Goal: Transaction & Acquisition: Purchase product/service

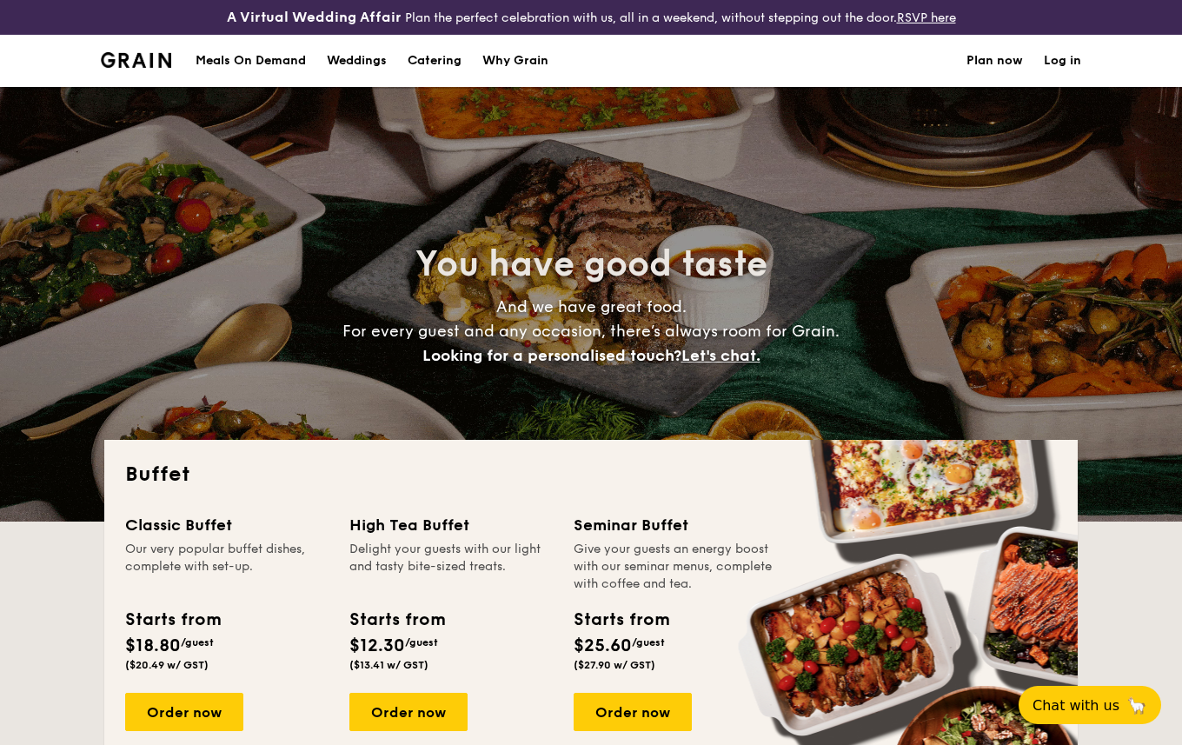
select select
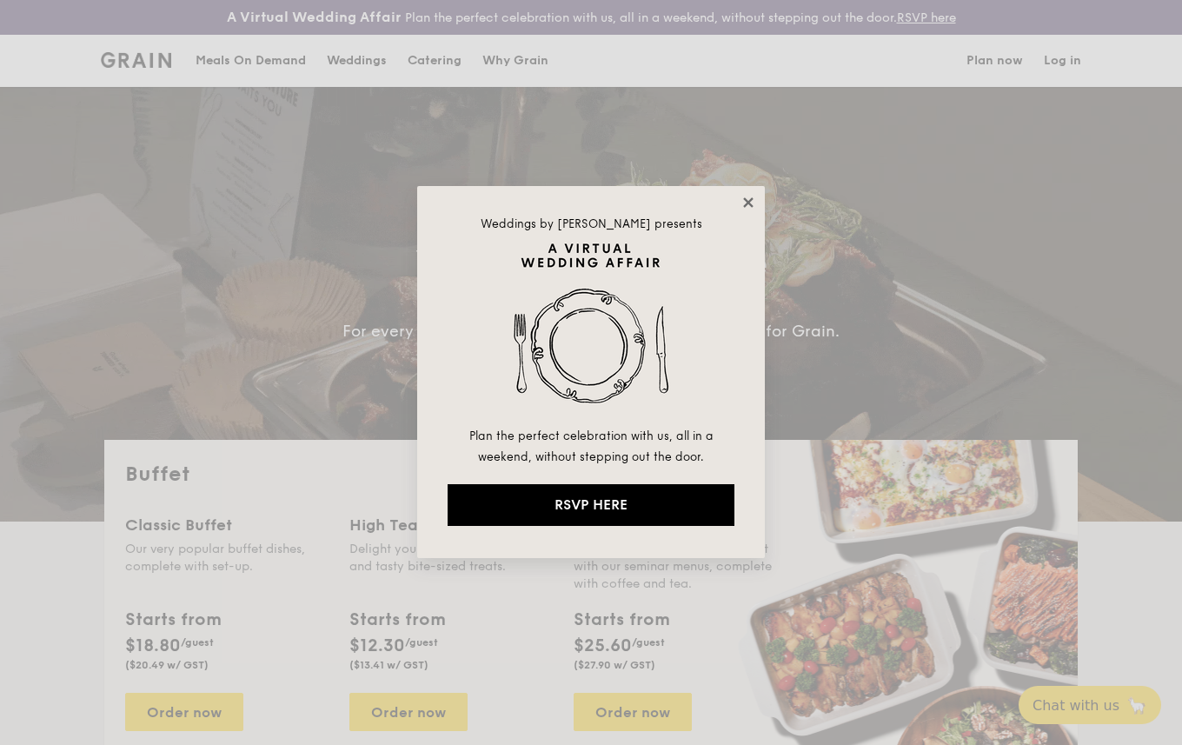
click at [755, 203] on icon at bounding box center [749, 203] width 16 height 16
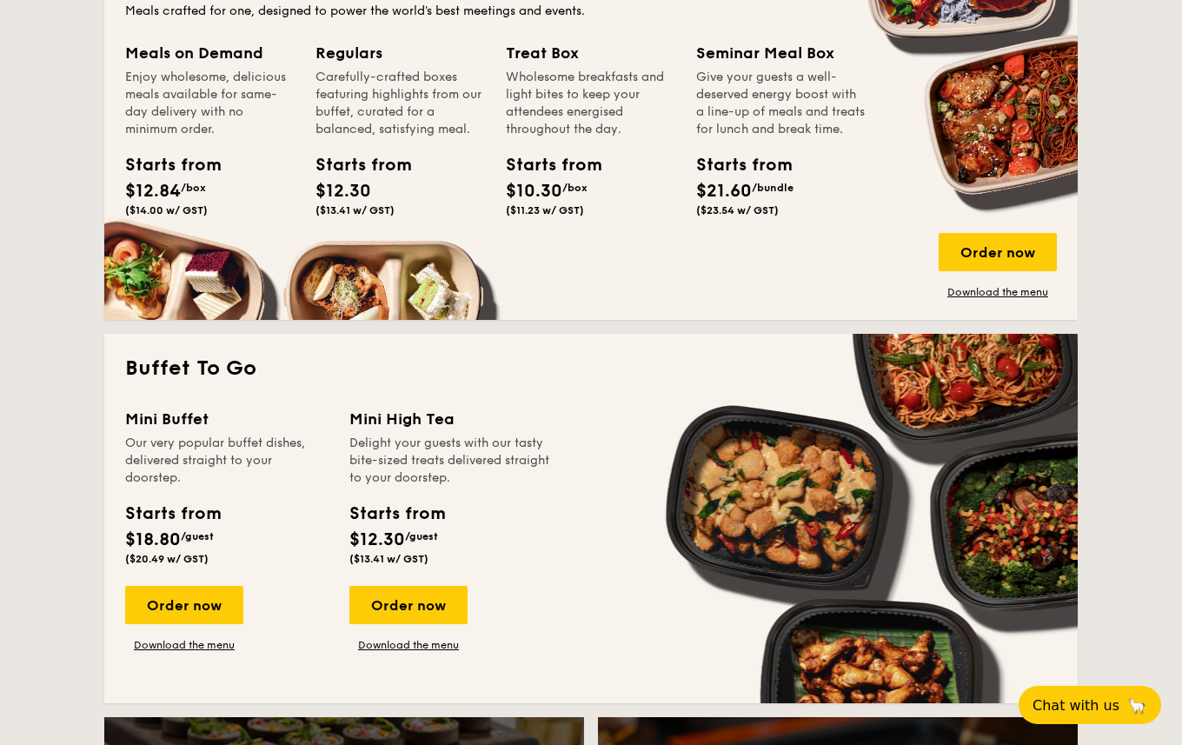
scroll to position [1011, 0]
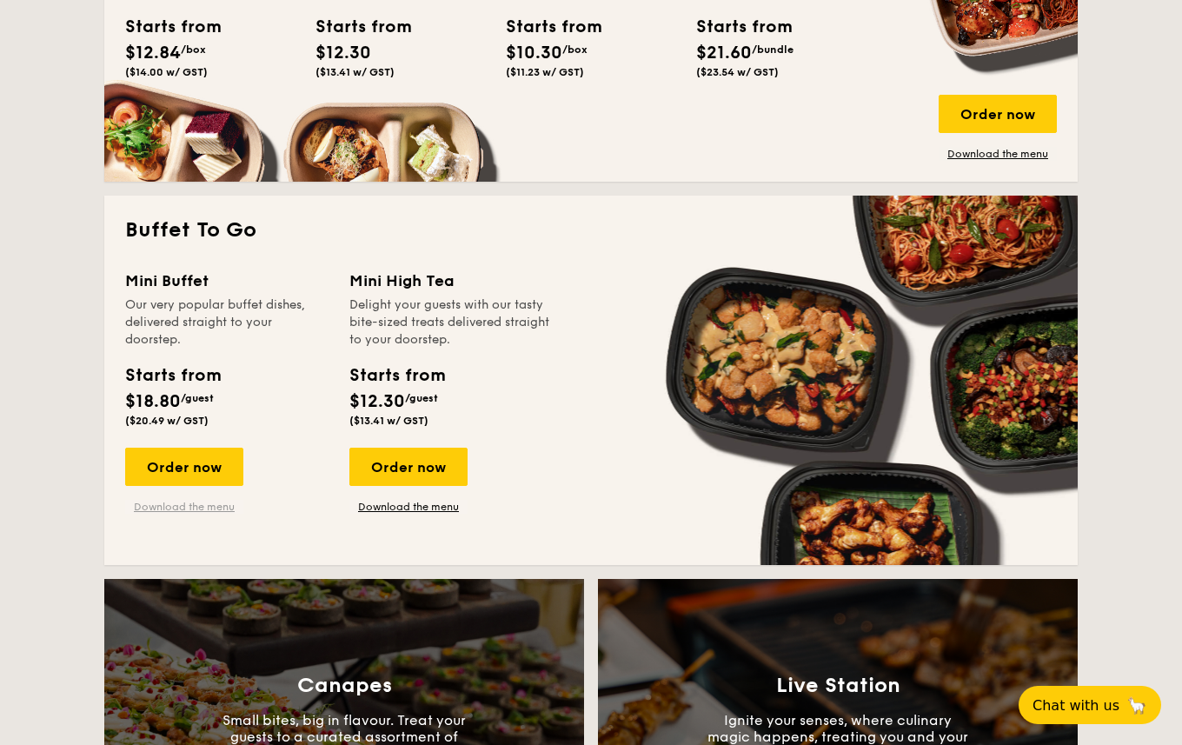
click at [197, 503] on link "Download the menu" at bounding box center [184, 507] width 118 height 14
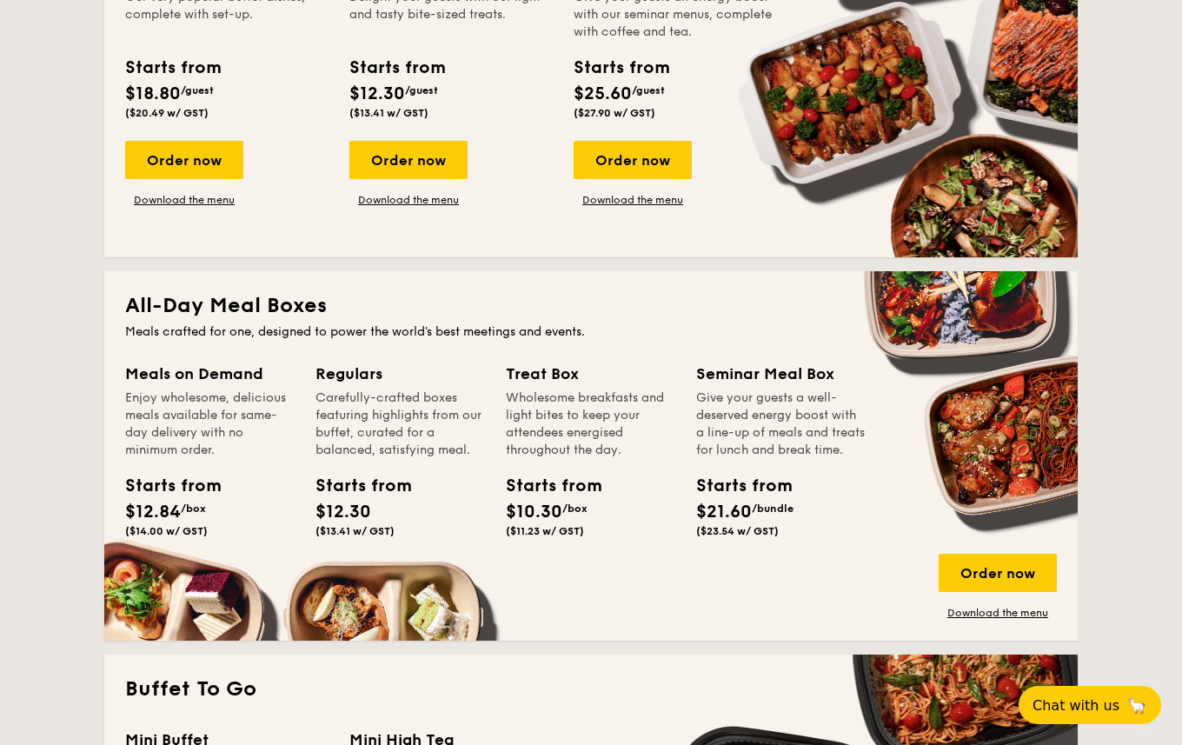
scroll to position [549, 0]
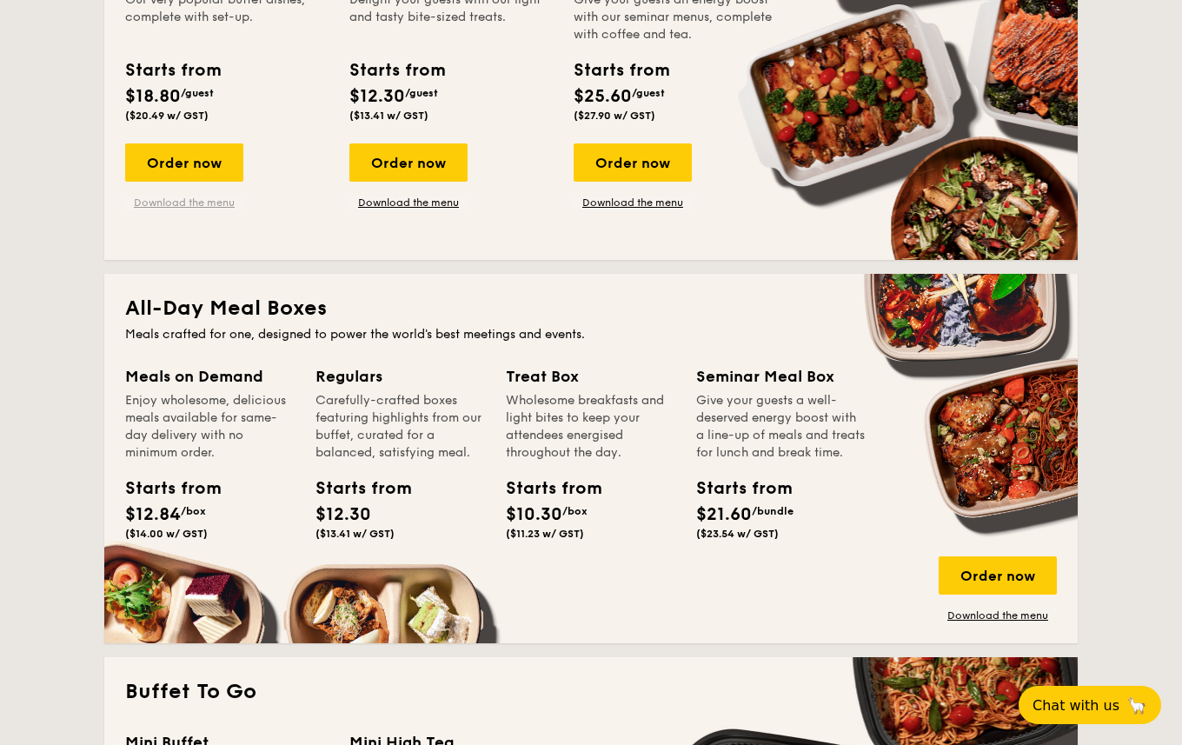
click at [213, 196] on link "Download the menu" at bounding box center [184, 203] width 118 height 14
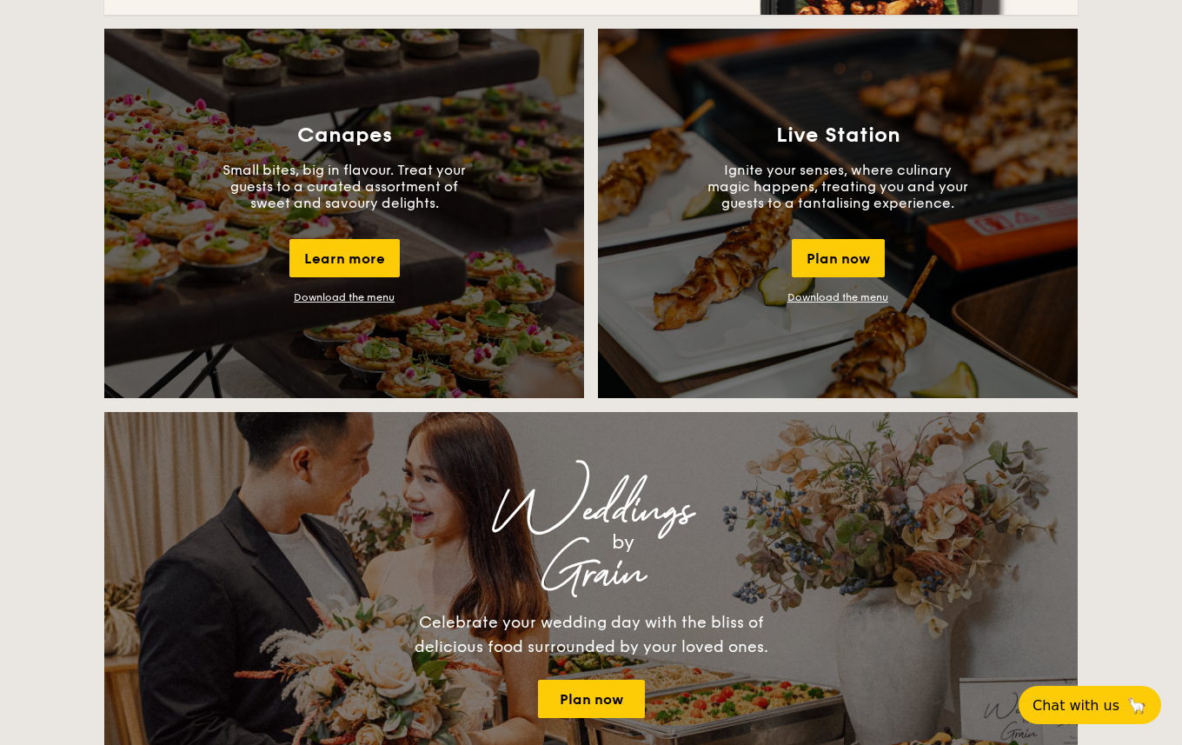
scroll to position [1558, 0]
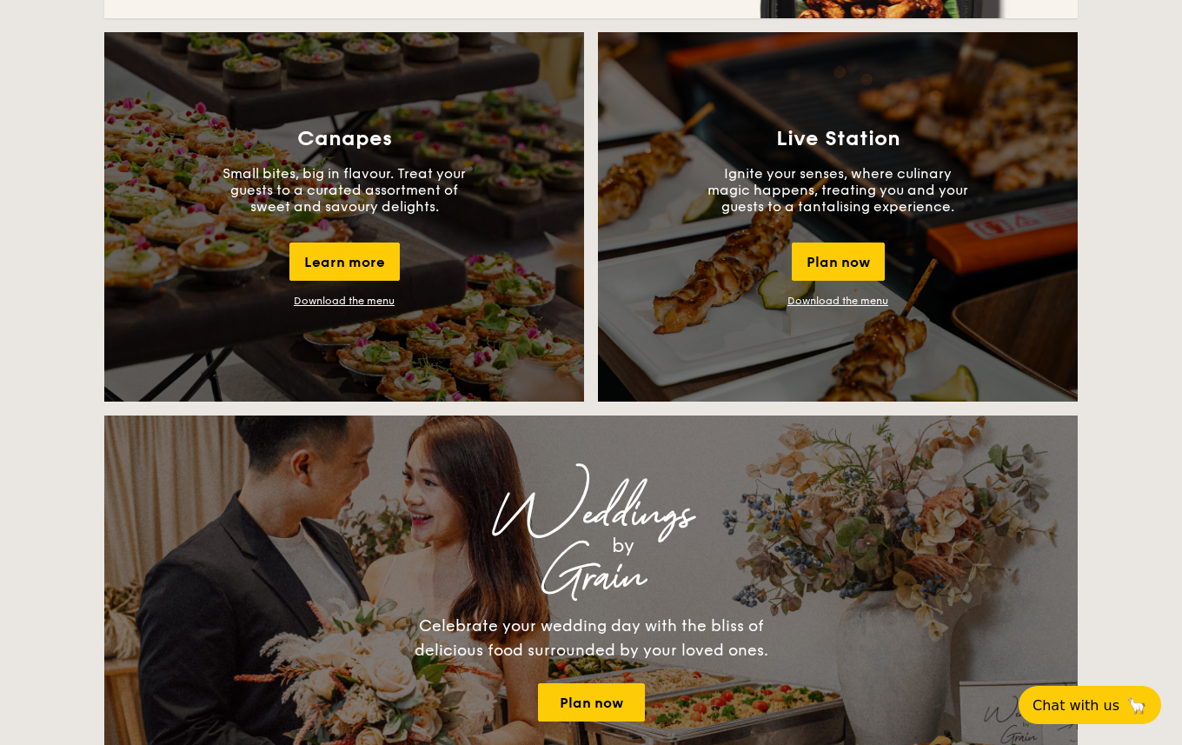
click at [871, 301] on link "Download the menu" at bounding box center [838, 301] width 101 height 12
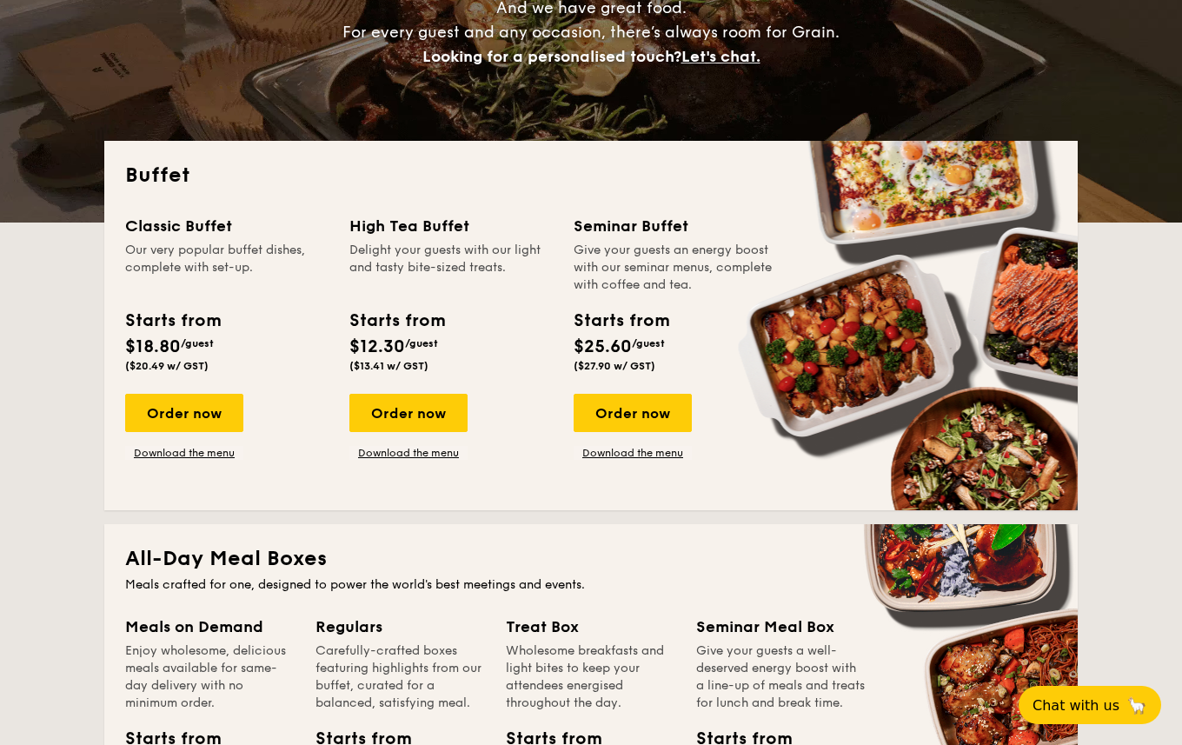
scroll to position [348, 0]
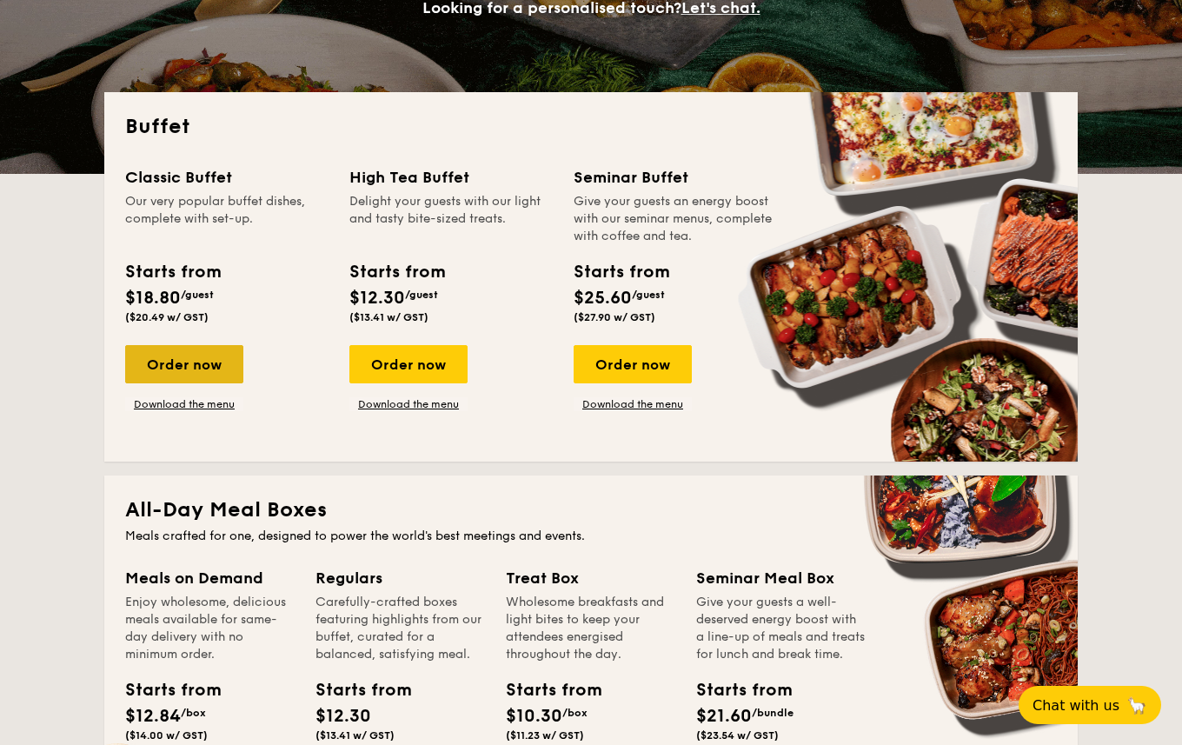
click at [324, 276] on div "Classic Buffet Our very popular buffet dishes, complete with set-up. Starts fro…" at bounding box center [237, 288] width 224 height 246
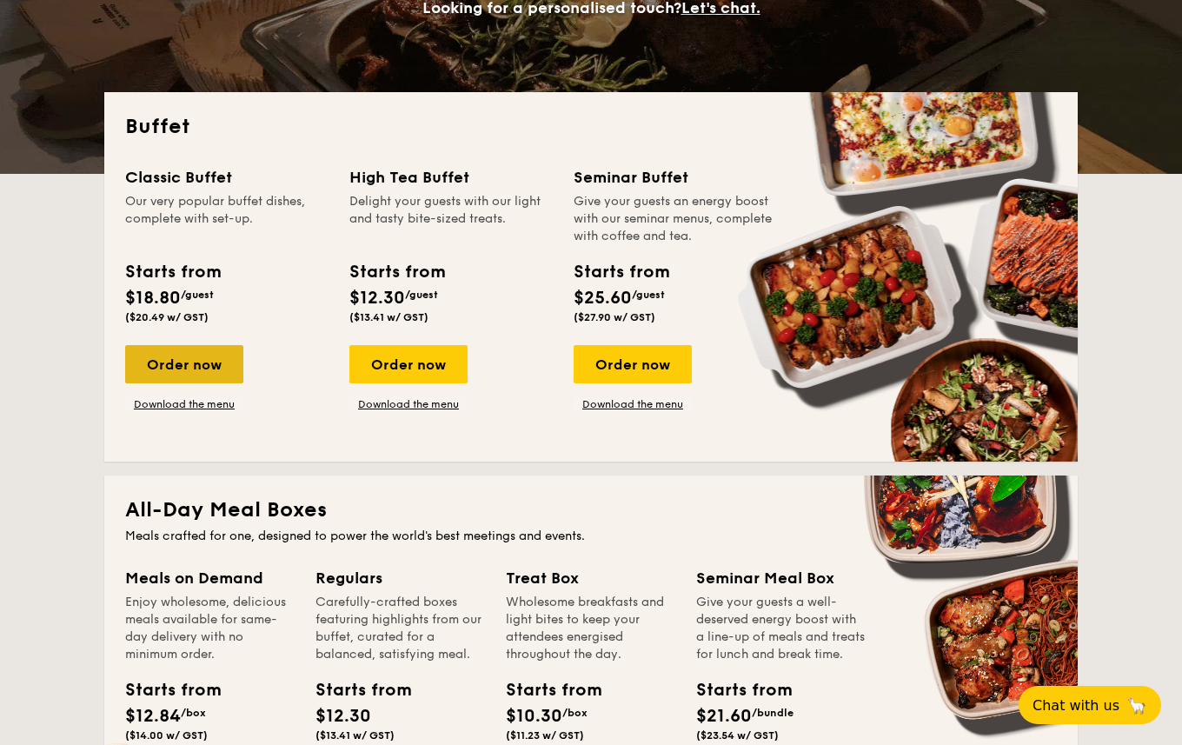
drag, startPoint x: 199, startPoint y: 362, endPoint x: 191, endPoint y: 366, distance: 9.0
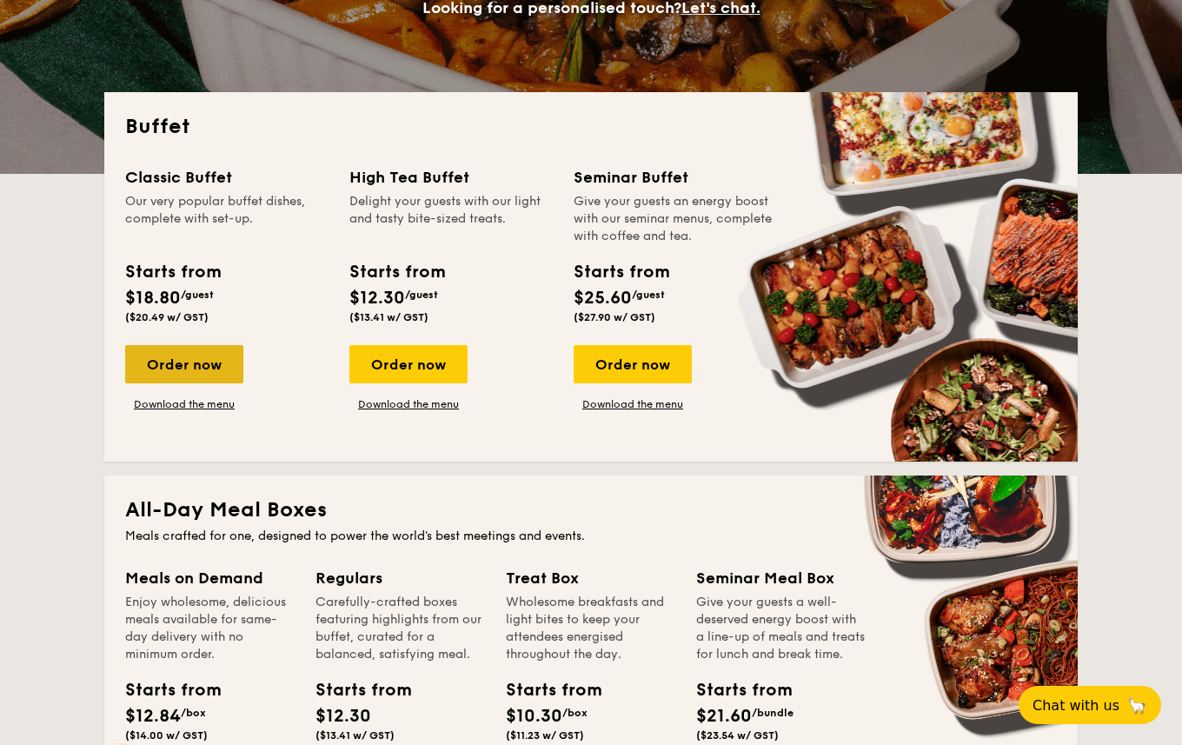
click at [199, 362] on div "Order now" at bounding box center [184, 364] width 118 height 38
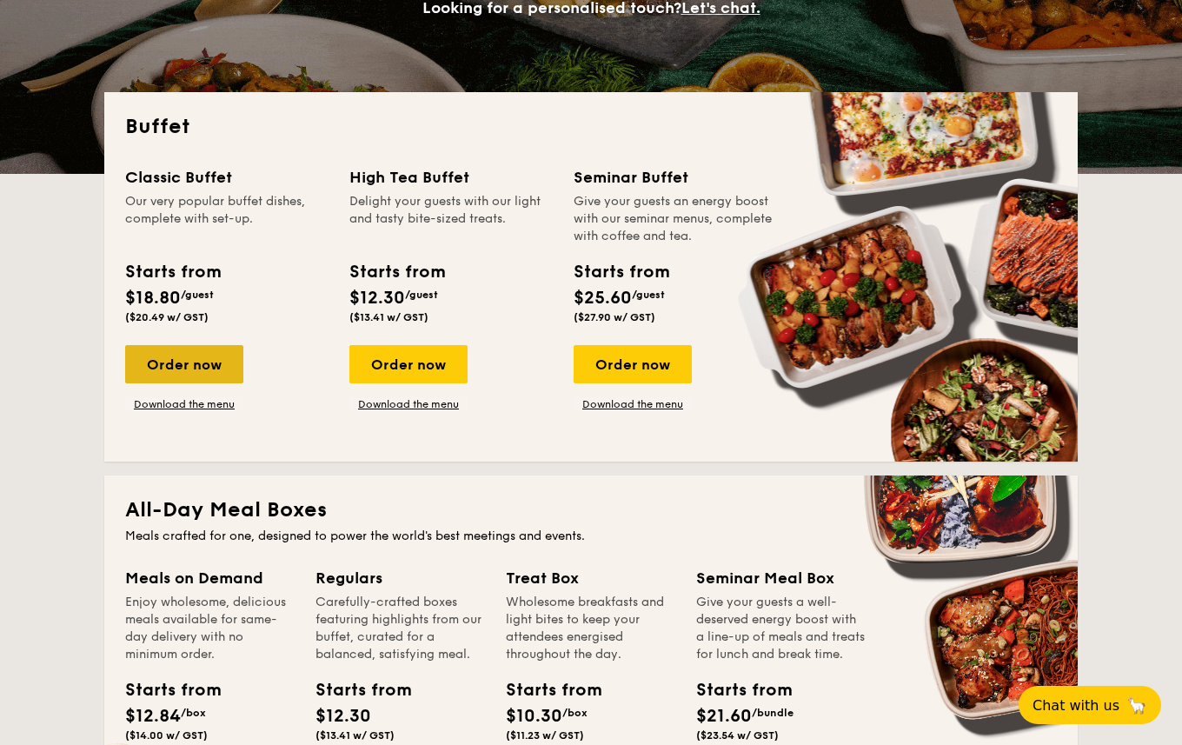
click at [191, 366] on div "Order now" at bounding box center [184, 364] width 118 height 38
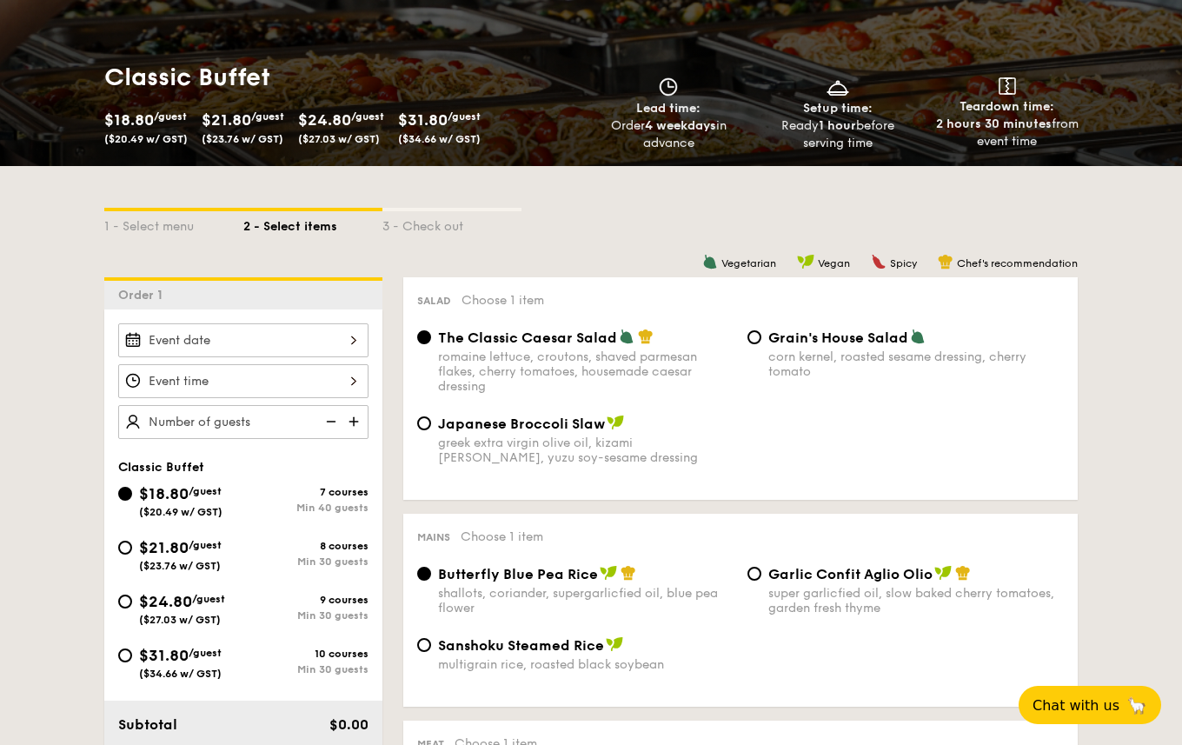
scroll to position [263, 0]
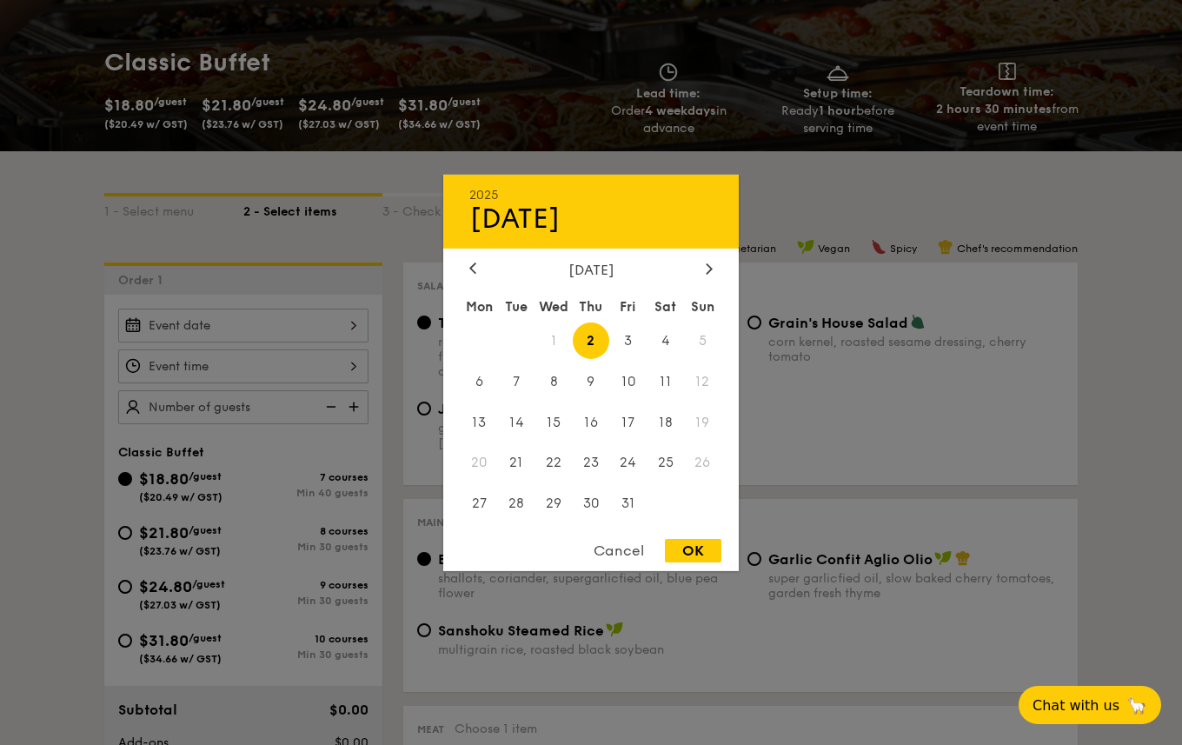
click at [348, 323] on div "2025 Oct [DATE] Tue Wed Thu Fri Sat Sun 1 2 3 4 5 6 7 8 9 10 11 12 13 14 15 16 …" at bounding box center [243, 326] width 250 height 34
click at [670, 343] on span "4" at bounding box center [665, 340] width 37 height 37
click at [690, 549] on div "OK" at bounding box center [693, 550] width 57 height 23
type input "[DATE]"
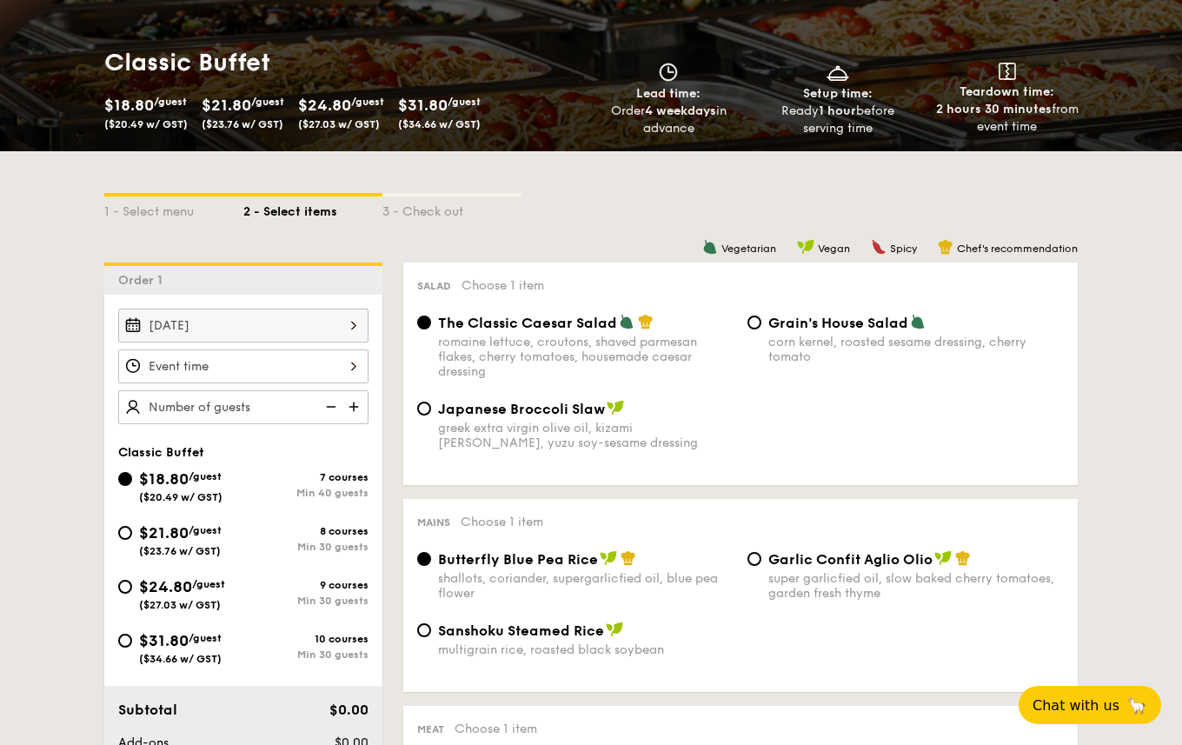
click at [222, 360] on div at bounding box center [243, 367] width 250 height 34
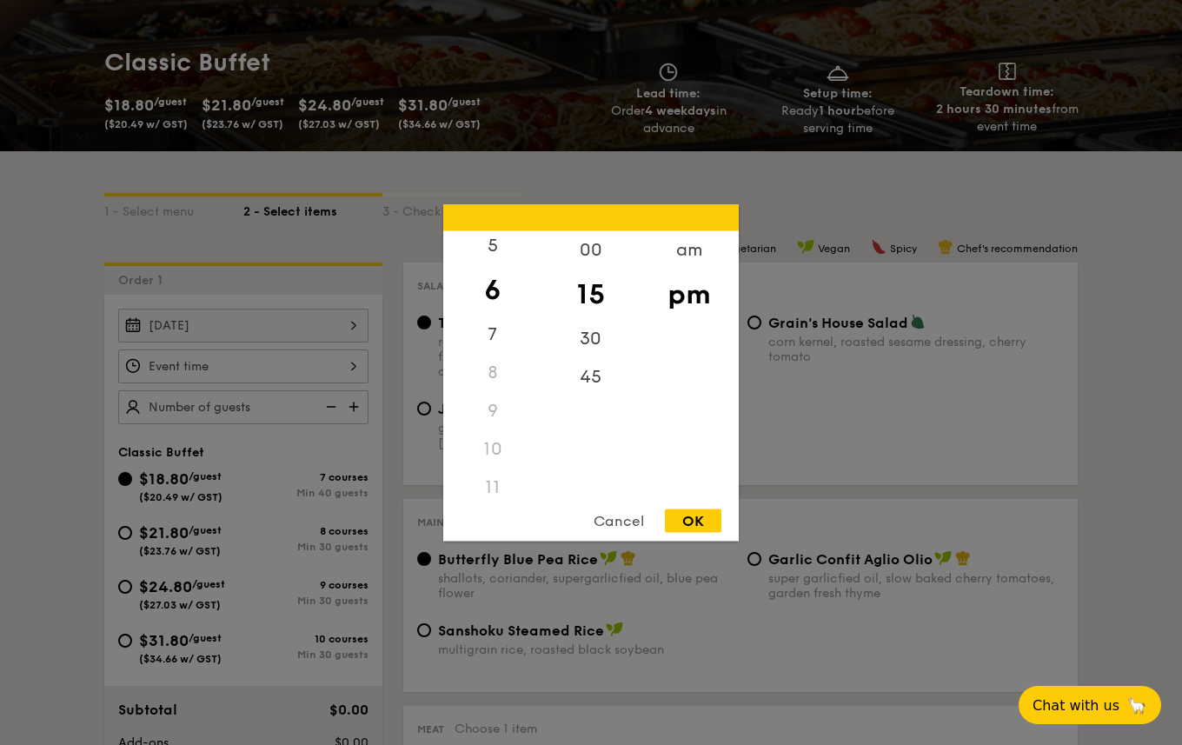
scroll to position [201, 0]
click at [596, 250] on div "00" at bounding box center [591, 255] width 98 height 50
click at [507, 296] on div "5" at bounding box center [492, 295] width 98 height 50
click at [596, 349] on div "30" at bounding box center [591, 344] width 98 height 50
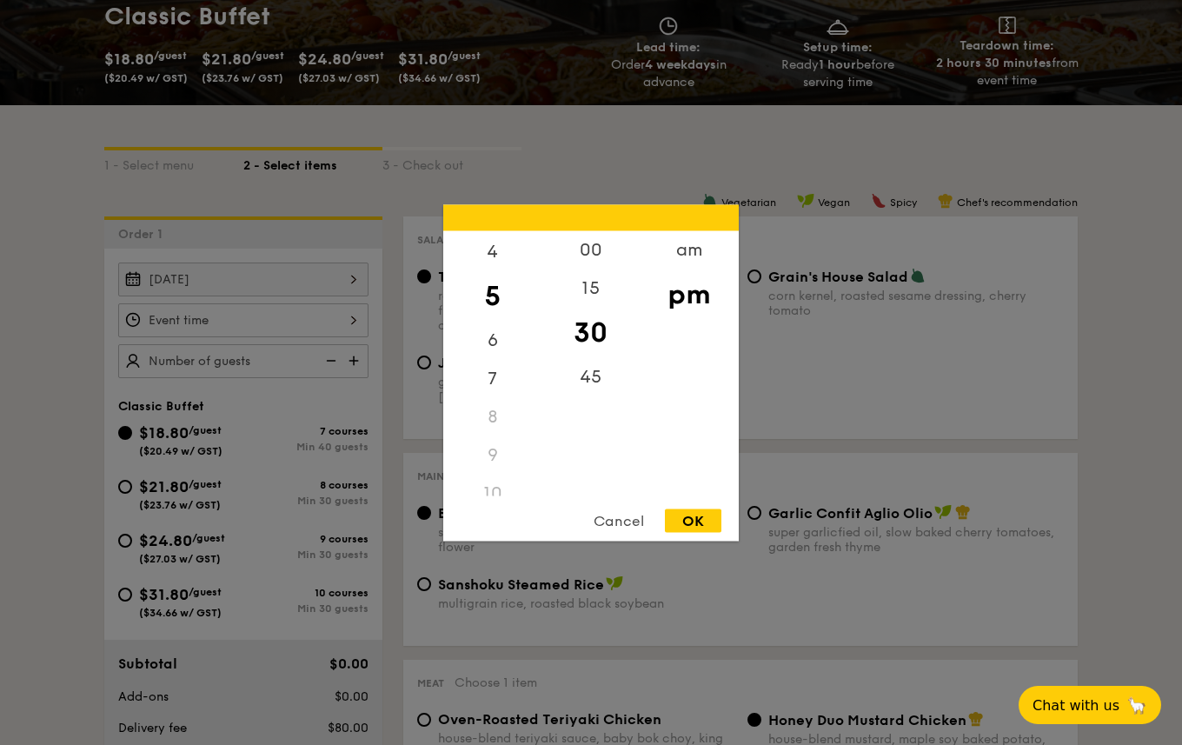
scroll to position [307, 0]
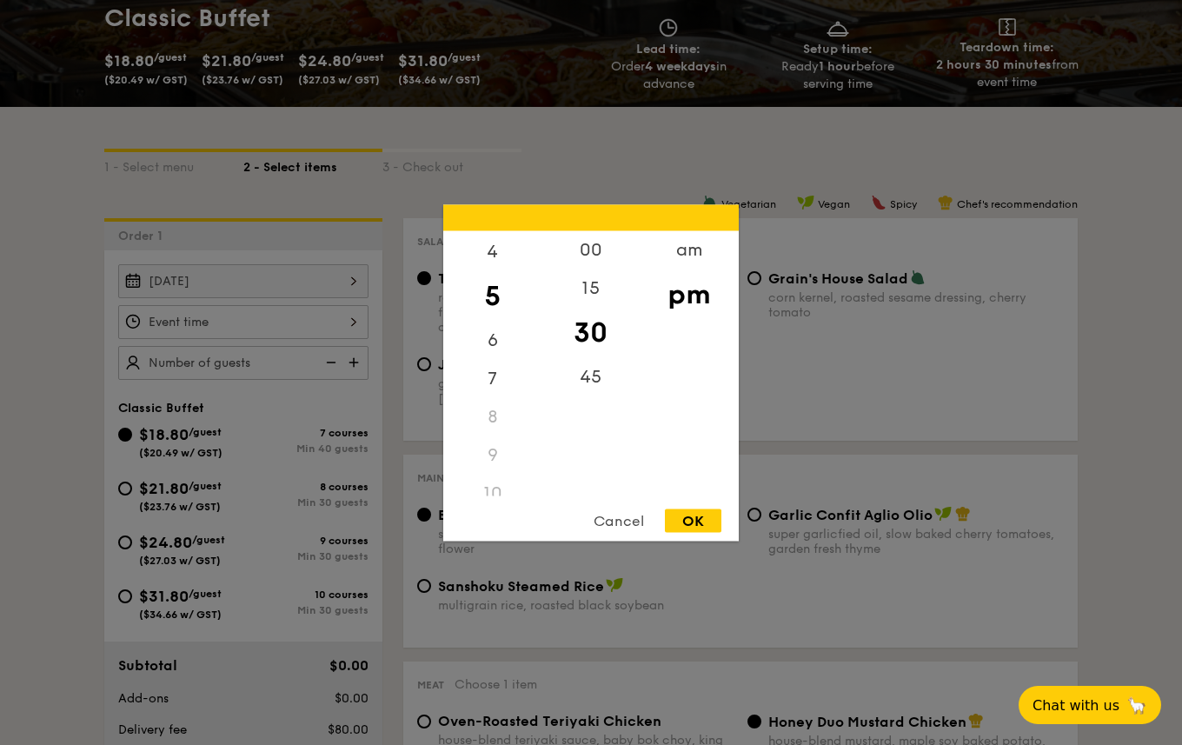
click at [689, 523] on div "OK" at bounding box center [693, 520] width 57 height 23
type input "5:30PM"
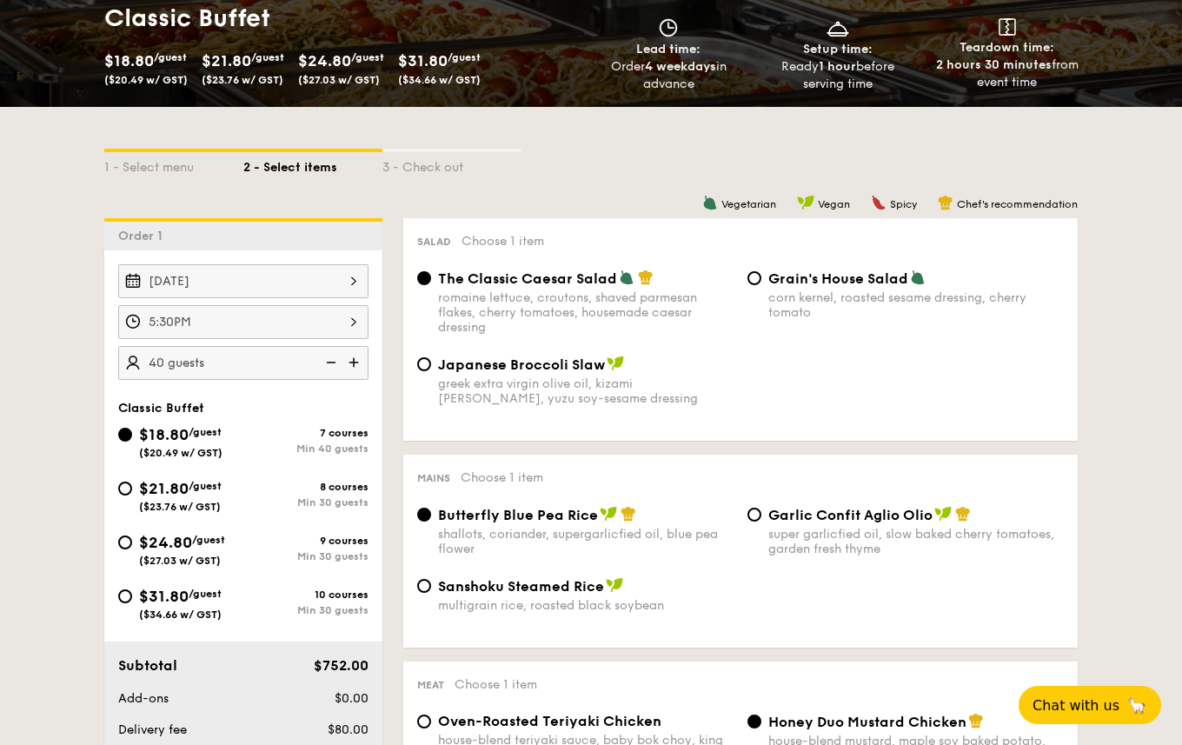
click at [329, 366] on img at bounding box center [329, 362] width 26 height 33
click at [259, 362] on input "40" at bounding box center [243, 363] width 250 height 34
type input "40 guests"
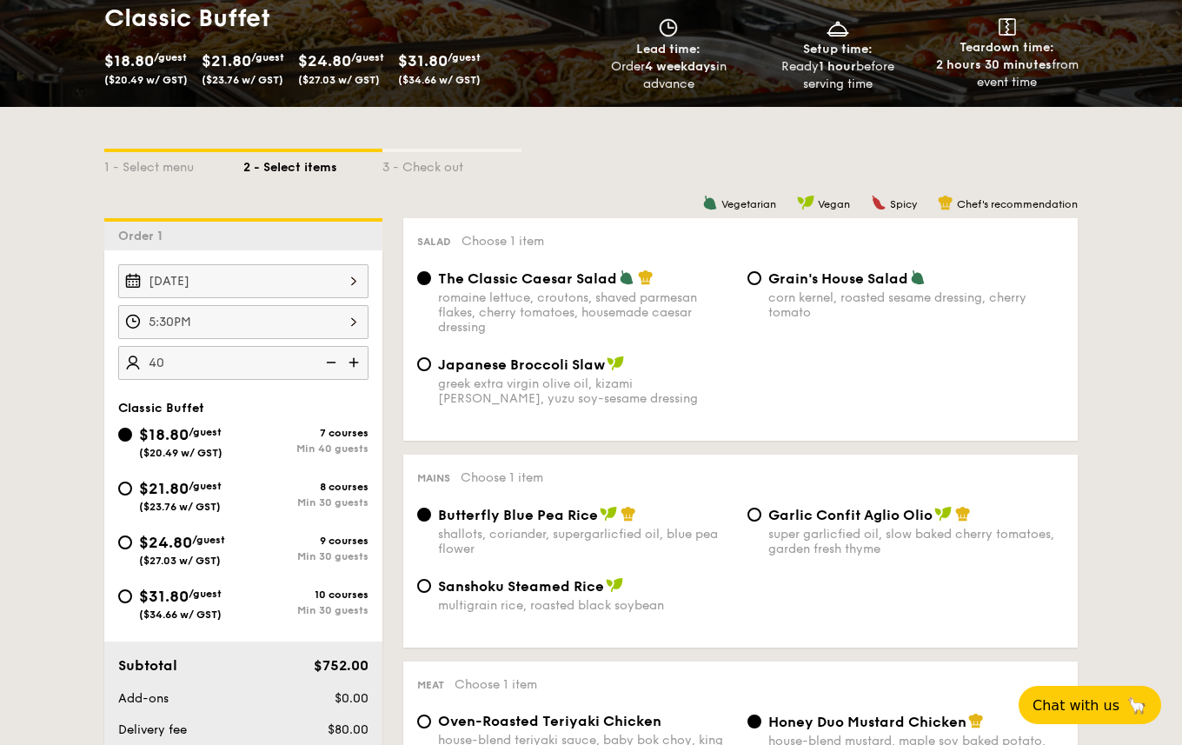
click at [165, 503] on span "($23.76 w/ GST)" at bounding box center [180, 507] width 82 height 12
click at [132, 496] on input "$21.80 /guest ($23.76 w/ GST) 8 courses Min 30 guests" at bounding box center [125, 489] width 14 height 14
radio input "true"
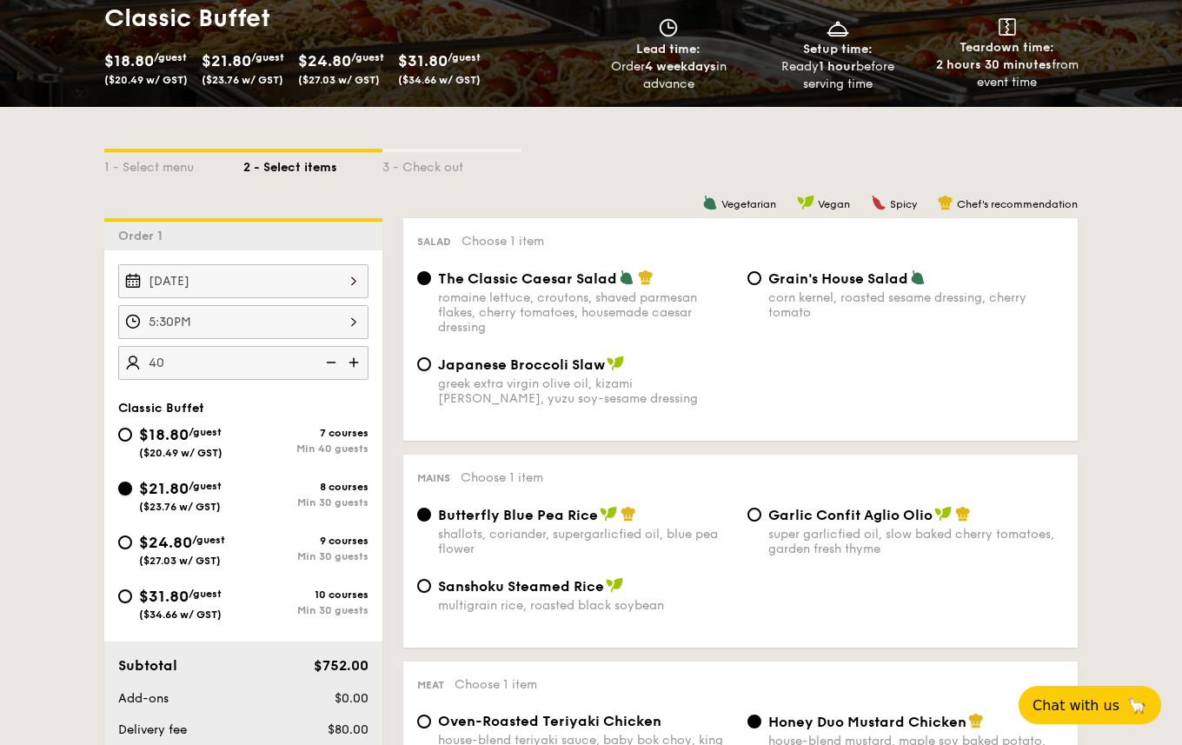
radio input "true"
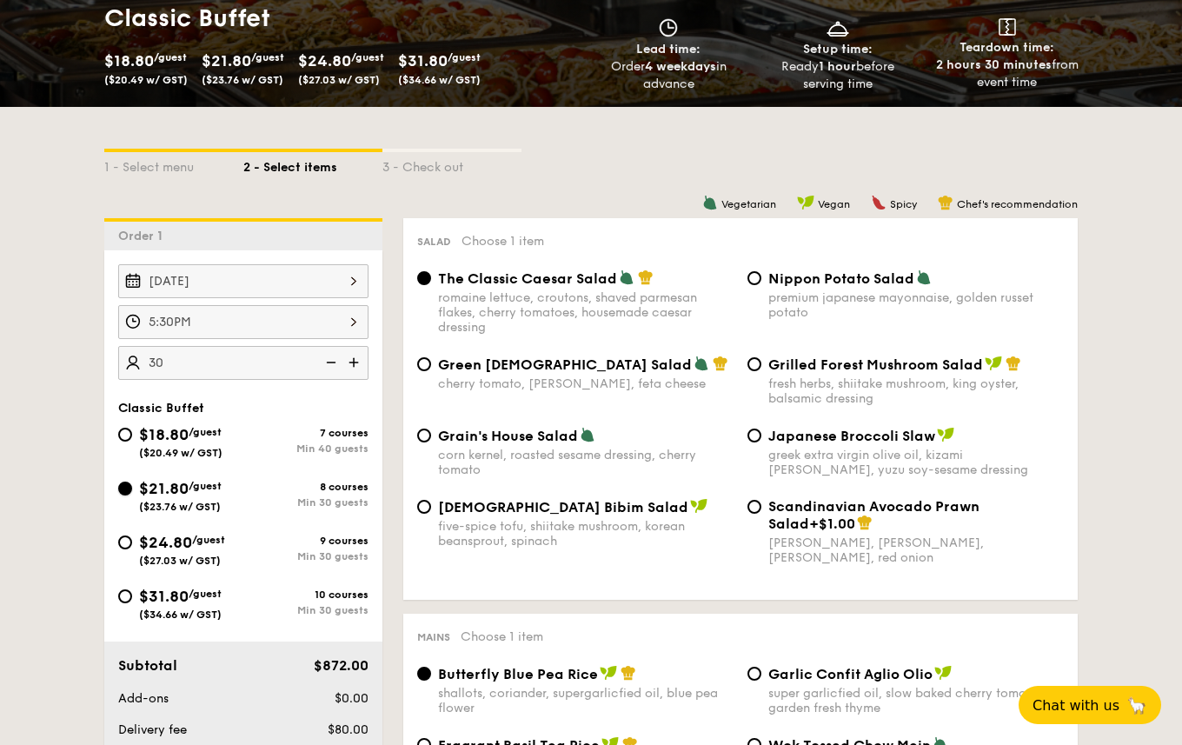
type input "30 guests"
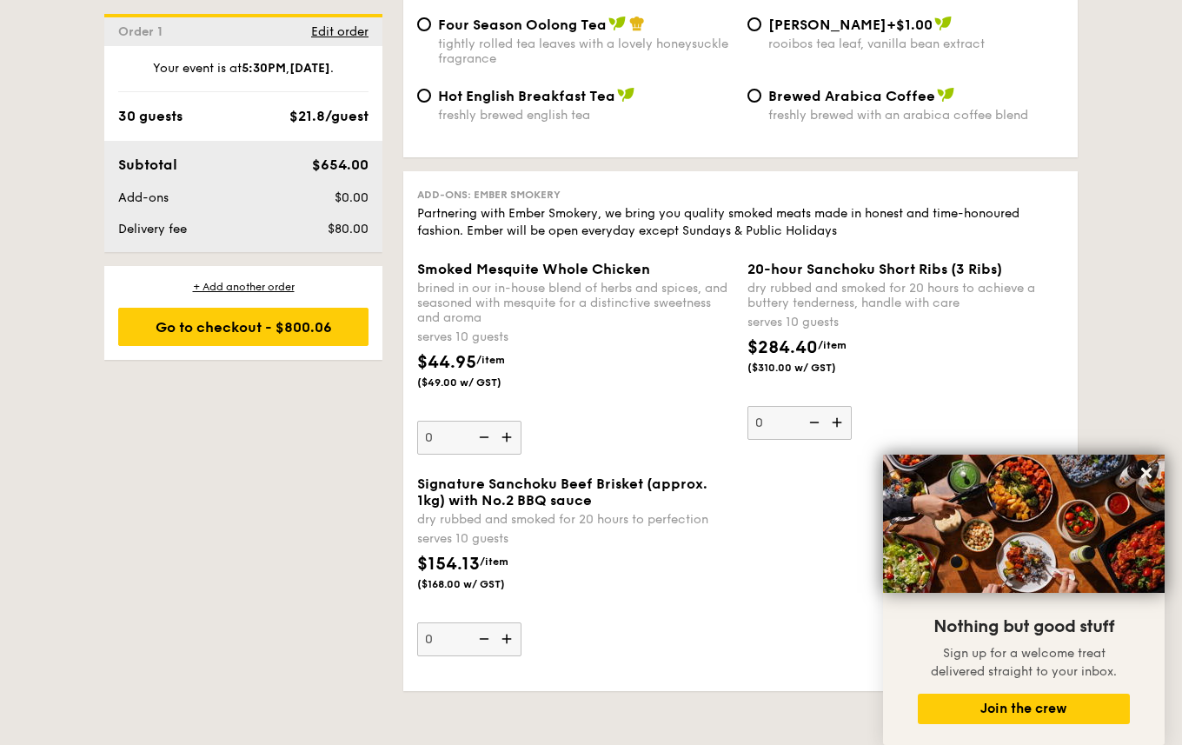
scroll to position [3629, 0]
